Goal: Task Accomplishment & Management: Manage account settings

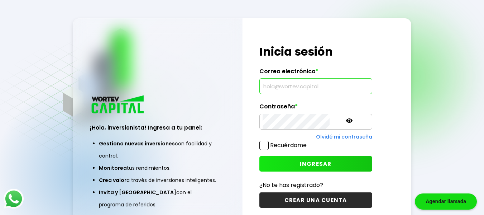
click at [309, 86] on input "text" at bounding box center [316, 85] width 106 height 15
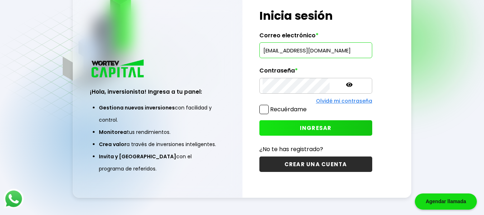
scroll to position [0, 5]
type input "[EMAIL_ADDRESS][DOMAIN_NAME]"
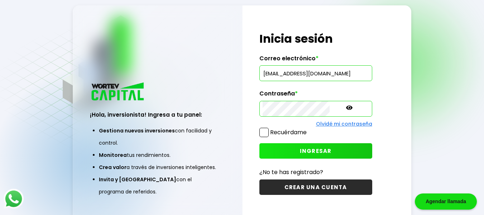
scroll to position [0, 0]
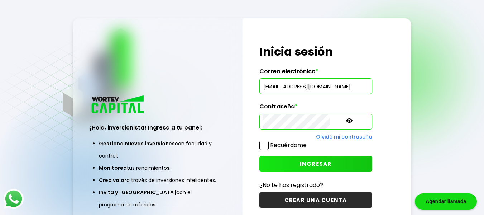
click at [346, 121] on icon at bounding box center [349, 120] width 6 height 6
click at [319, 164] on button "INGRESAR" at bounding box center [315, 163] width 113 height 15
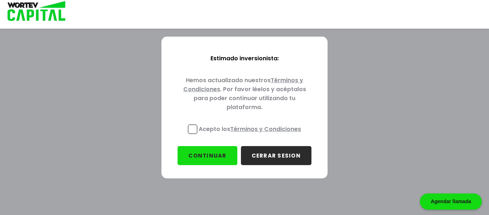
click at [190, 129] on span at bounding box center [192, 128] width 9 height 9
click at [251, 134] on input "Acepto los Términos y Condiciones" at bounding box center [251, 134] width 0 height 0
click at [205, 154] on button "CONTINUAR" at bounding box center [207, 155] width 59 height 19
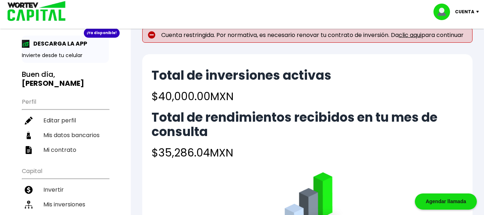
scroll to position [16, 0]
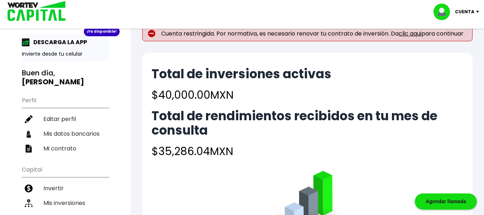
click at [411, 34] on link "clic aqui" at bounding box center [410, 33] width 23 height 8
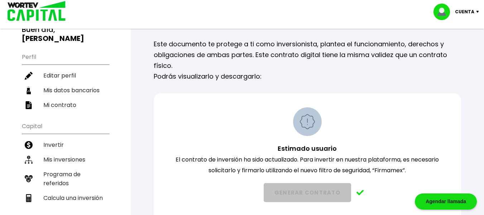
scroll to position [58, 0]
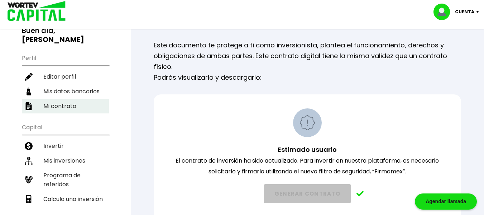
click at [71, 98] on li "Mi contrato" at bounding box center [65, 105] width 87 height 15
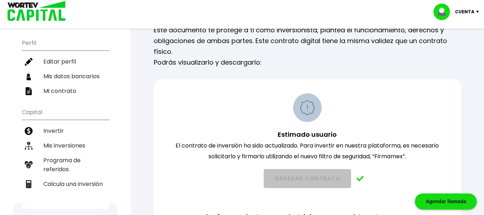
scroll to position [78, 0]
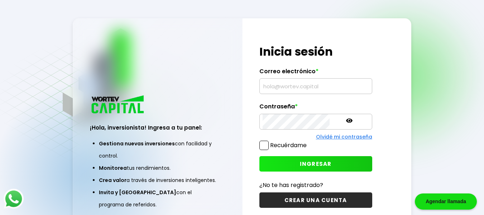
scroll to position [36, 0]
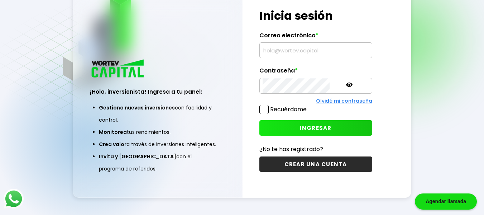
click at [305, 50] on input "text" at bounding box center [316, 50] width 106 height 15
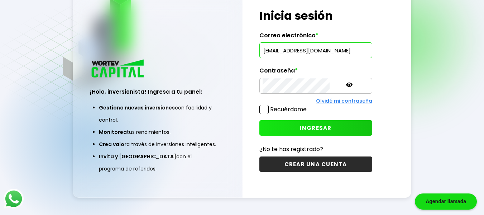
scroll to position [0, 5]
type input "[EMAIL_ADDRESS][DOMAIN_NAME]"
click at [346, 85] on icon at bounding box center [349, 84] width 6 height 4
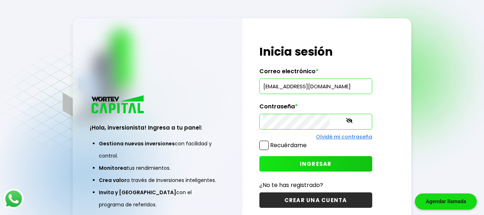
click at [300, 163] on span "INGRESAR" at bounding box center [316, 164] width 32 height 8
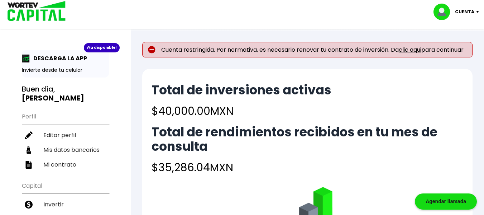
click at [412, 50] on link "clic aqui" at bounding box center [410, 49] width 23 height 8
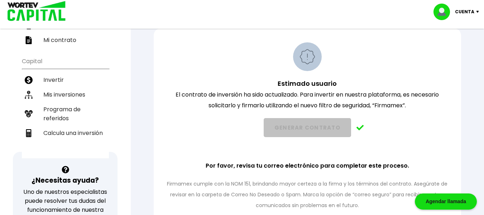
scroll to position [160, 0]
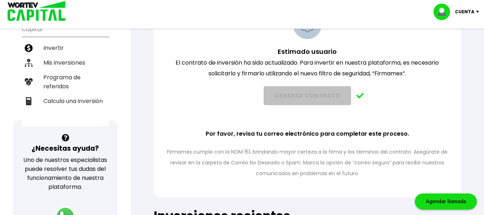
click at [342, 130] on div "Estimado usuario El contrato de inversión ha sido actualizado. Para invertir en…" at bounding box center [307, 94] width 289 height 168
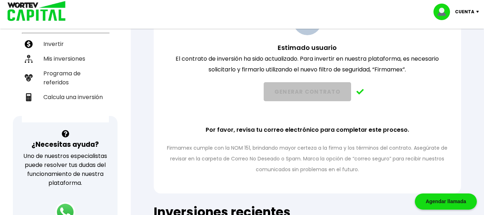
drag, startPoint x: 359, startPoint y: 88, endPoint x: 359, endPoint y: 93, distance: 5.0
click at [359, 91] on div "GENERAR CONTRATO" at bounding box center [307, 91] width 289 height 19
click at [359, 93] on img at bounding box center [360, 92] width 8 height 6
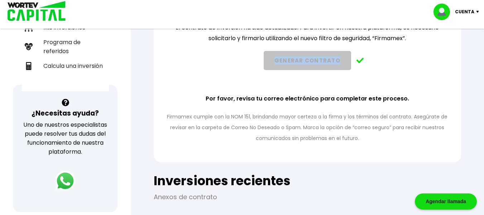
click at [359, 93] on div "Estimado usuario El contrato de inversión ha sido actualizado. Para invertir en…" at bounding box center [307, 59] width 289 height 168
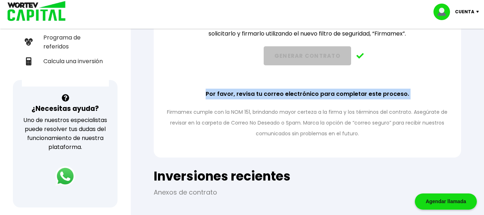
click at [359, 93] on p "Por favor, revisa tu correo electrónico para completar este proceso." at bounding box center [307, 93] width 203 height 11
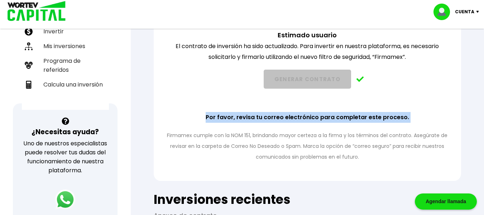
scroll to position [160, 0]
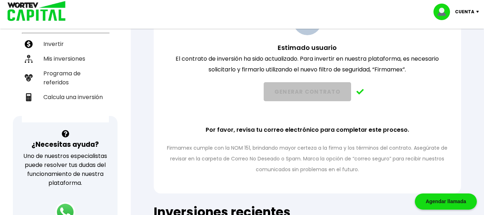
click at [333, 58] on p "Estimado usuario El contrato de inversión ha sido actualizado. Para invertir en…" at bounding box center [307, 58] width 289 height 33
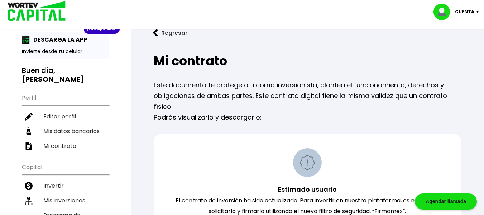
scroll to position [1, 0]
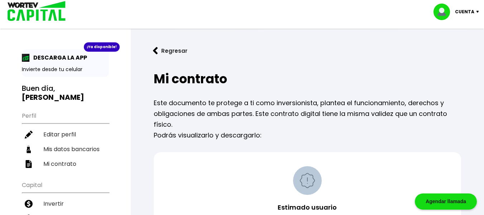
click at [470, 13] on p "Cuenta" at bounding box center [464, 11] width 19 height 11
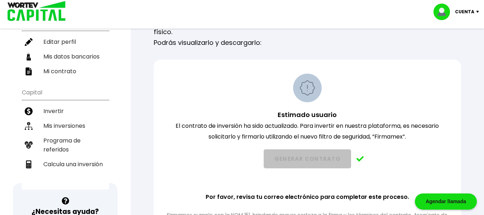
scroll to position [96, 0]
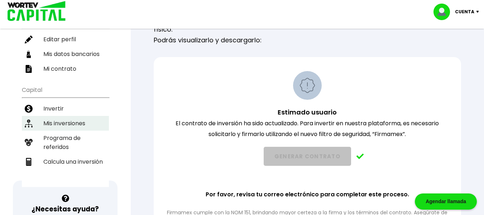
click at [74, 116] on li "Mis inversiones" at bounding box center [65, 123] width 87 height 15
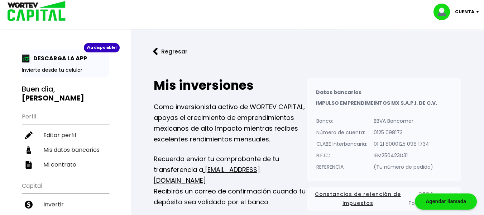
click at [465, 10] on p "Cuenta" at bounding box center [464, 11] width 19 height 11
click at [457, 46] on li "Cerrar sesión" at bounding box center [456, 47] width 57 height 15
